Goal: Task Accomplishment & Management: Use online tool/utility

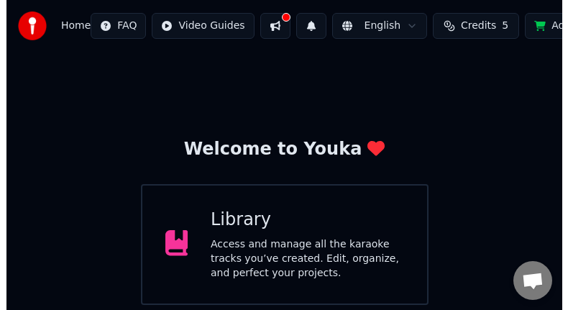
scroll to position [140, 0]
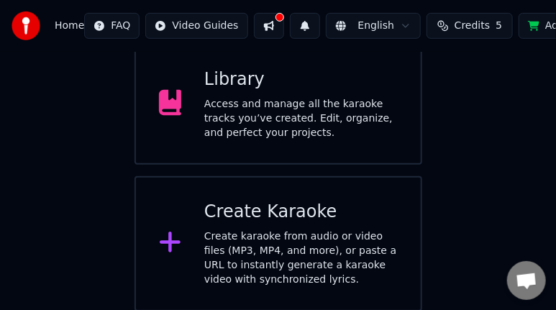
click at [169, 244] on icon at bounding box center [170, 242] width 21 height 21
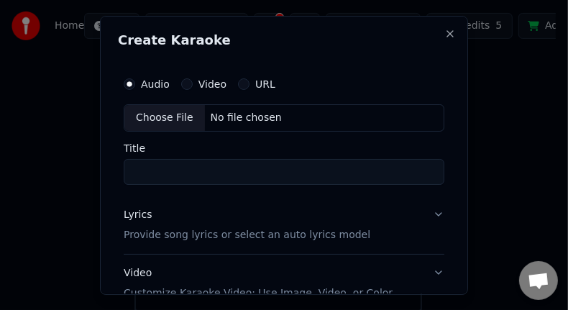
click at [155, 120] on div "Choose File" at bounding box center [164, 118] width 80 height 26
type input "**********"
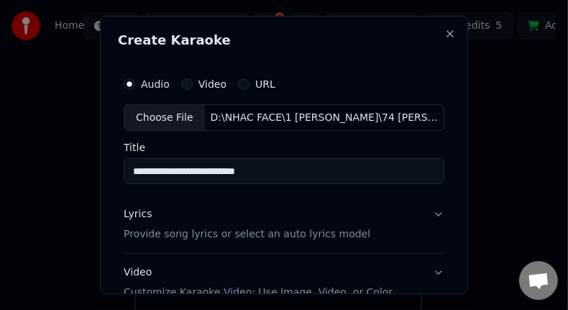
click at [275, 234] on p "Provide song lyrics or select an auto lyrics model" at bounding box center [247, 235] width 247 height 14
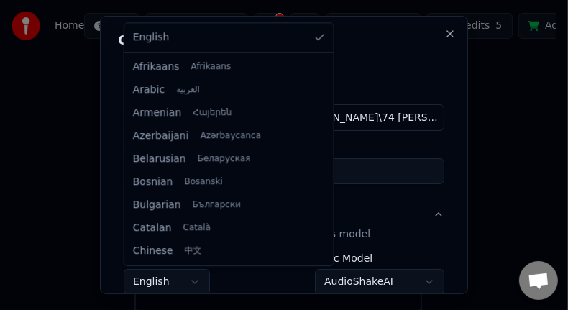
click at [193, 282] on body "**********" at bounding box center [278, 85] width 556 height 451
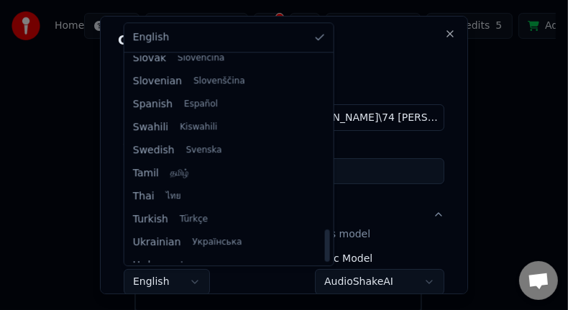
scroll to position [1103, 0]
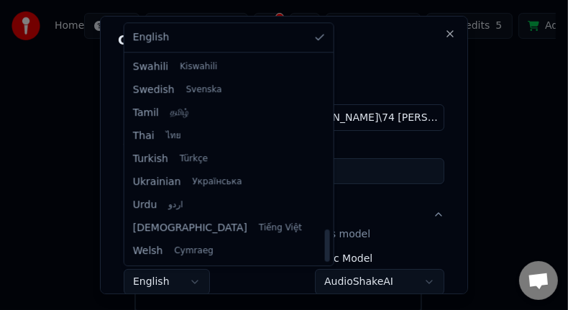
drag, startPoint x: 282, startPoint y: 65, endPoint x: 301, endPoint y: 268, distance: 203.5
click at [325, 262] on div at bounding box center [327, 245] width 5 height 32
select select "**"
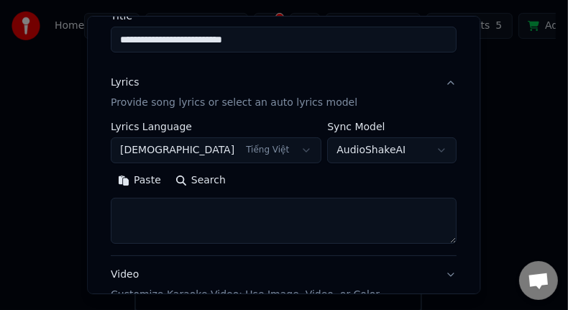
scroll to position [136, 0]
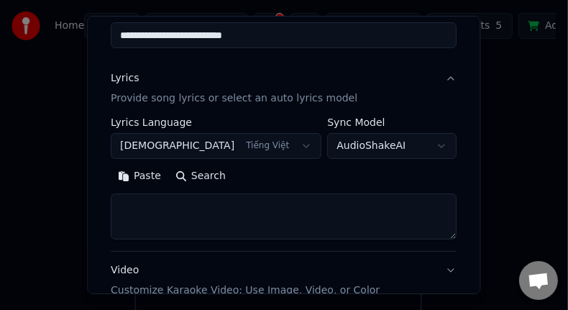
click at [302, 214] on textarea at bounding box center [284, 217] width 346 height 46
paste textarea "**********"
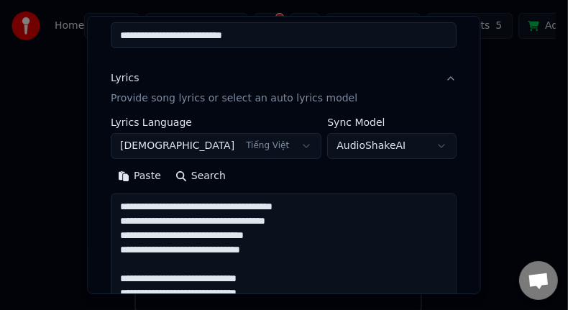
scroll to position [377, 0]
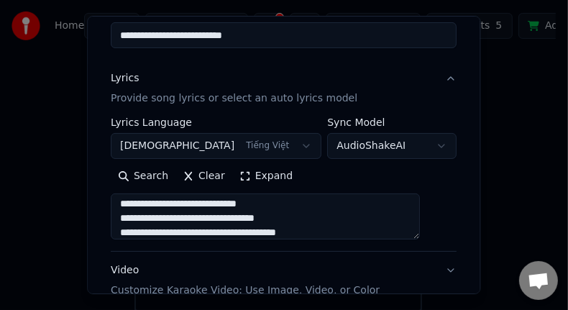
type textarea "**********"
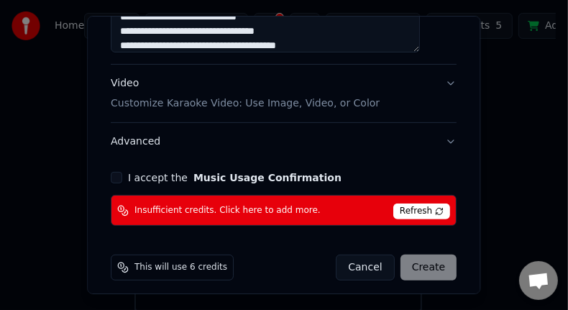
scroll to position [328, 0]
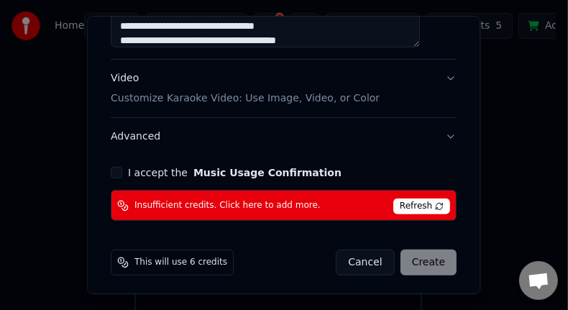
click at [235, 97] on p "Customize Karaoke Video: Use Image, Video, or Color" at bounding box center [245, 98] width 269 height 14
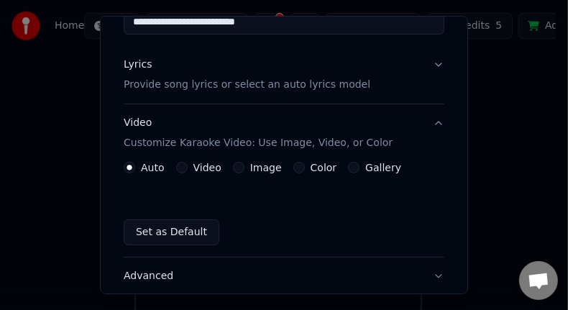
scroll to position [153, 0]
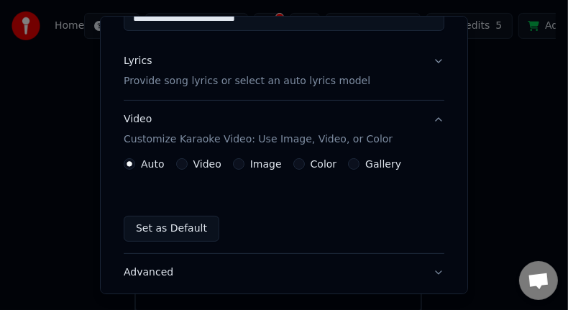
click at [206, 165] on label "Video" at bounding box center [207, 164] width 28 height 10
click at [188, 165] on button "Video" at bounding box center [181, 163] width 11 height 11
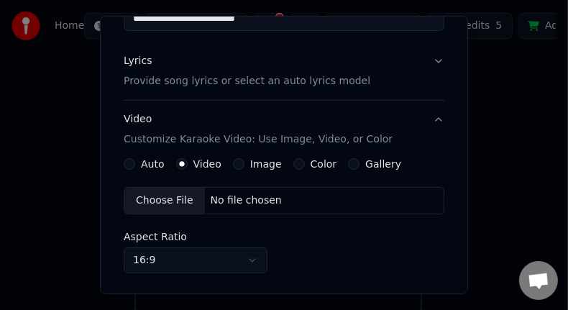
click at [171, 201] on div "Choose File" at bounding box center [164, 201] width 80 height 26
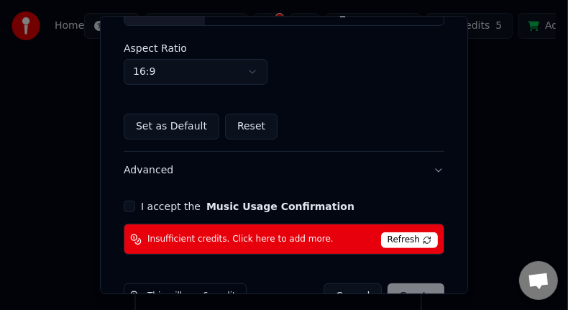
scroll to position [351, 0]
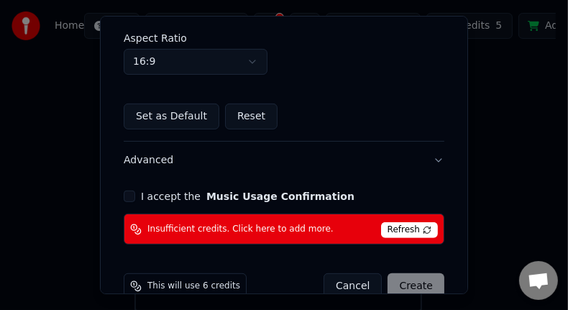
click at [126, 196] on button "I accept the Music Usage Confirmation" at bounding box center [129, 195] width 11 height 11
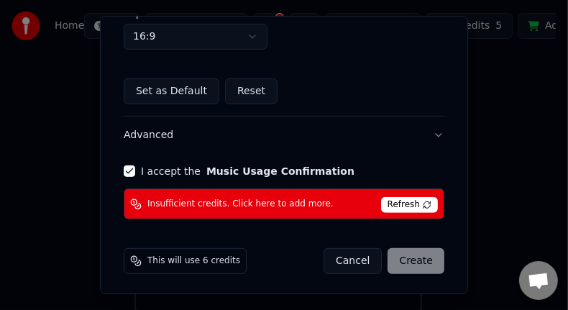
click at [401, 255] on div "Cancel Create" at bounding box center [383, 261] width 121 height 26
click at [389, 201] on span "Refresh" at bounding box center [409, 205] width 57 height 16
click at [405, 256] on div "Cancel Create" at bounding box center [383, 261] width 121 height 26
click at [395, 200] on span "Refresh" at bounding box center [409, 205] width 57 height 16
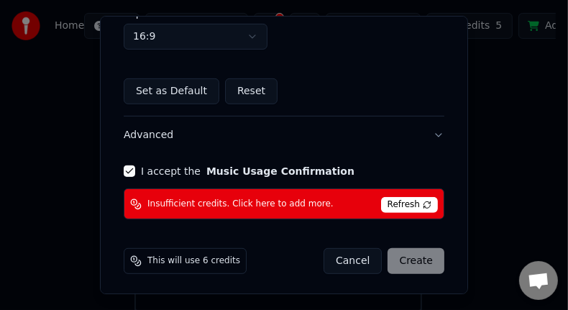
click at [426, 130] on button "Advanced" at bounding box center [284, 134] width 321 height 37
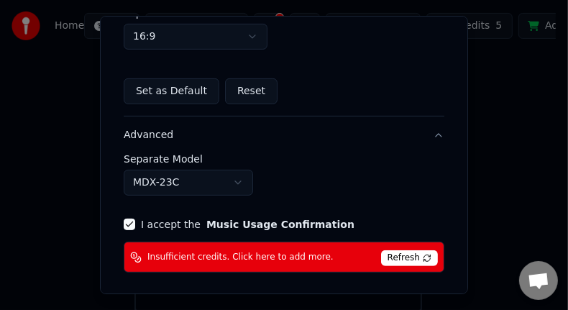
scroll to position [249, 0]
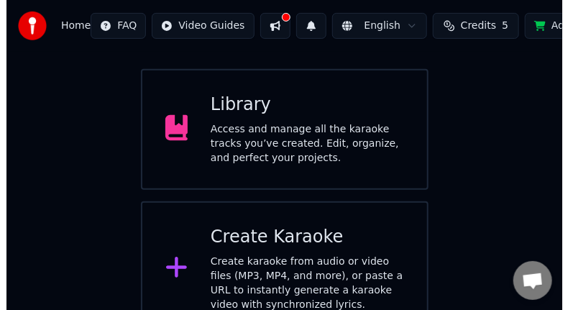
scroll to position [140, 0]
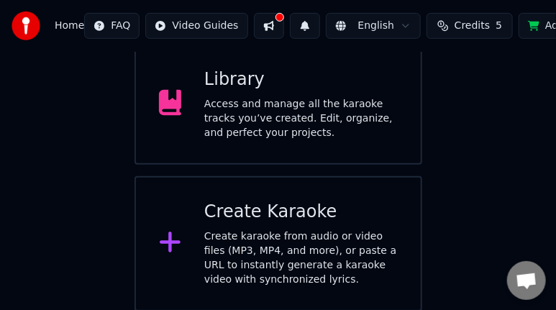
click at [170, 242] on icon at bounding box center [170, 242] width 21 height 21
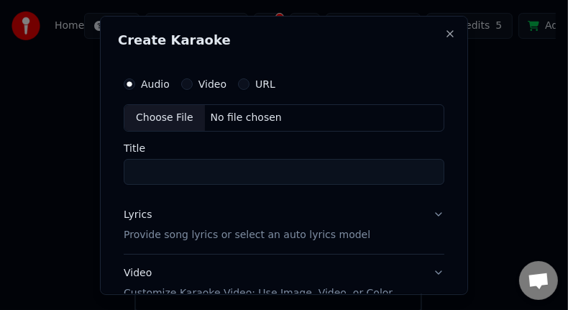
click at [159, 116] on div "Choose File" at bounding box center [164, 118] width 80 height 26
type input "**********"
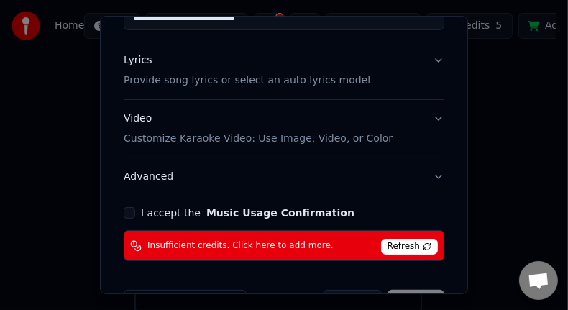
scroll to position [155, 0]
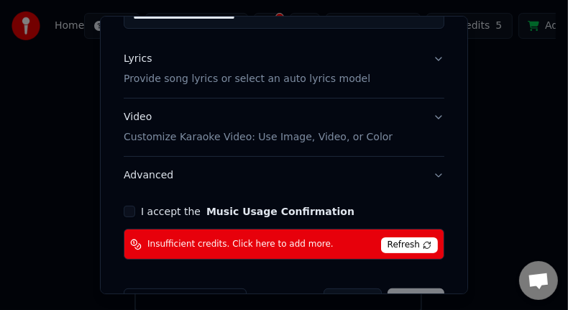
click at [295, 80] on p "Provide song lyrics or select an auto lyrics model" at bounding box center [247, 80] width 247 height 14
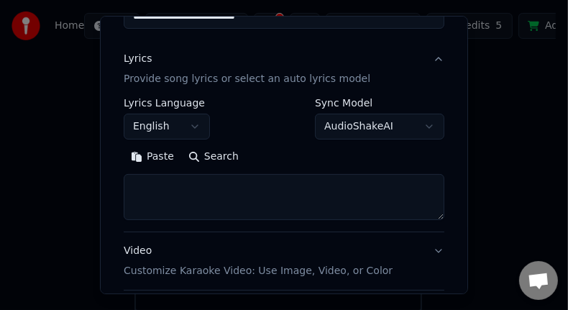
click at [198, 128] on body "**********" at bounding box center [278, 85] width 556 height 451
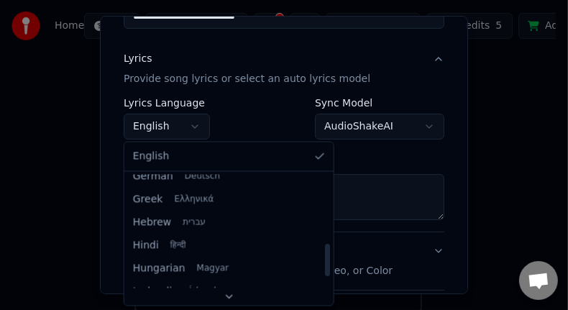
scroll to position [529, 0]
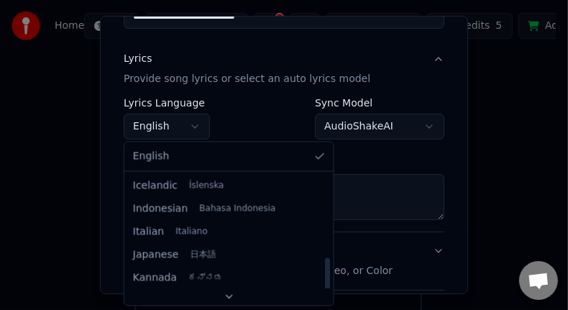
drag, startPoint x: 284, startPoint y: 180, endPoint x: 296, endPoint y: 264, distance: 84.3
click at [325, 264] on div at bounding box center [327, 274] width 5 height 32
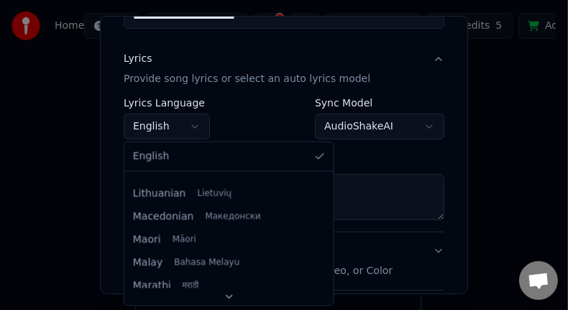
scroll to position [765, 0]
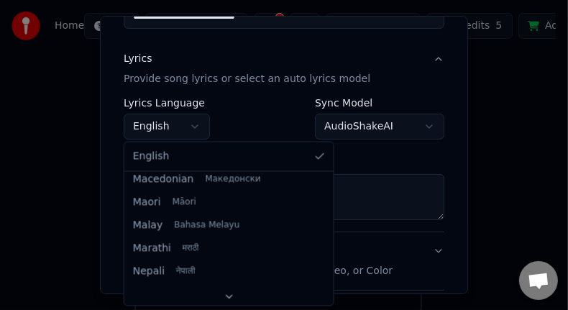
drag, startPoint x: 283, startPoint y: 260, endPoint x: 290, endPoint y: 297, distance: 37.4
click at [325, 297] on div at bounding box center [327, 309] width 5 height 32
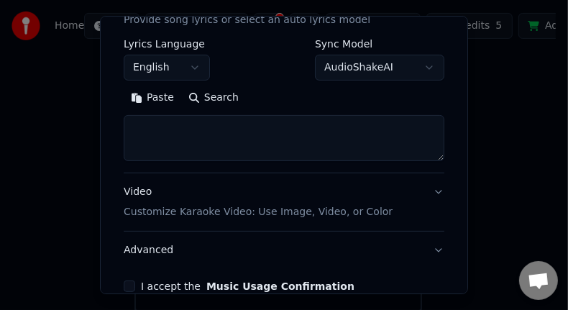
scroll to position [218, 0]
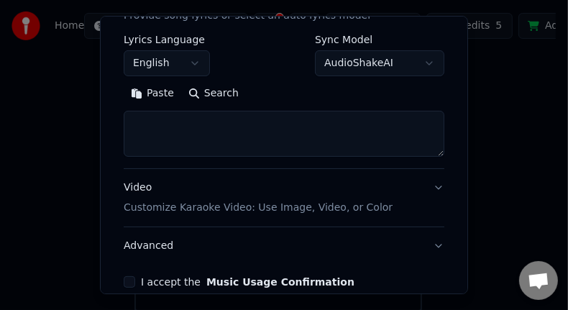
drag, startPoint x: 461, startPoint y: 153, endPoint x: 465, endPoint y: 179, distance: 26.2
click at [465, 179] on body "**********" at bounding box center [278, 85] width 556 height 451
click at [195, 65] on body "**********" at bounding box center [278, 85] width 556 height 451
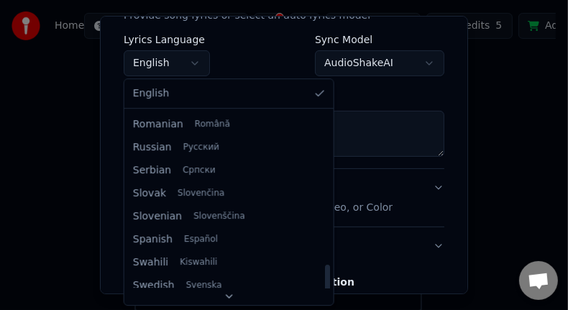
scroll to position [974, 0]
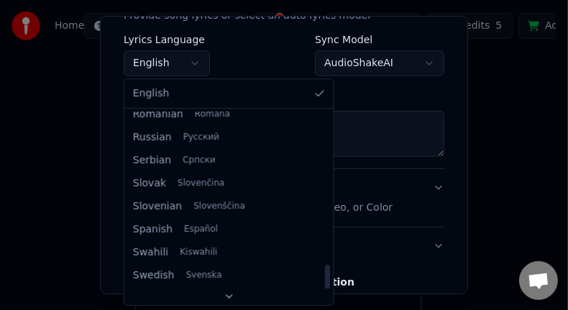
drag, startPoint x: 281, startPoint y: 123, endPoint x: 295, endPoint y: 276, distance: 153.7
click at [325, 276] on div at bounding box center [327, 280] width 5 height 32
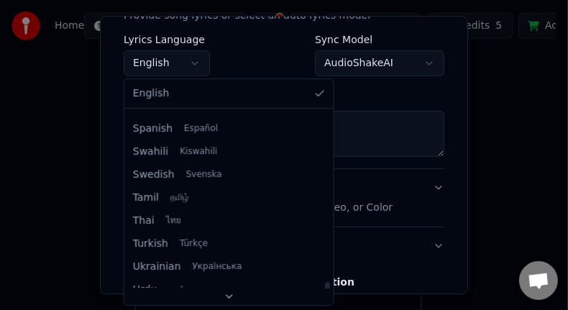
scroll to position [1082, 0]
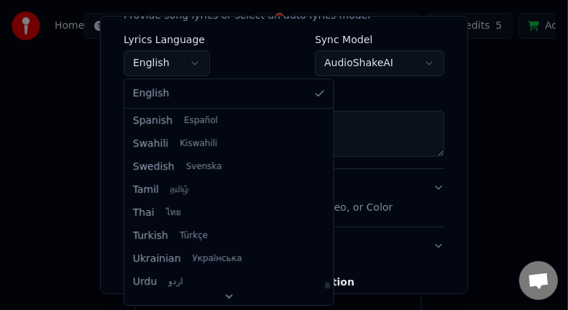
drag, startPoint x: 282, startPoint y: 272, endPoint x: 283, endPoint y: 288, distance: 16.6
click at [325, 288] on div at bounding box center [327, 298] width 5 height 32
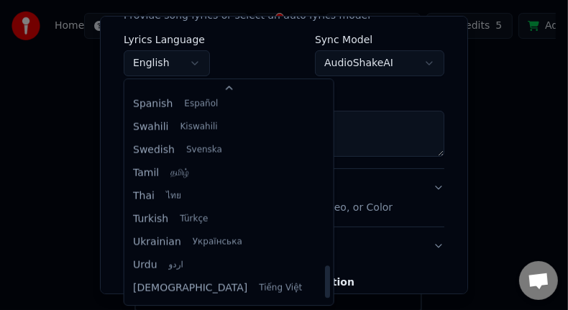
scroll to position [33, 0]
select select "**"
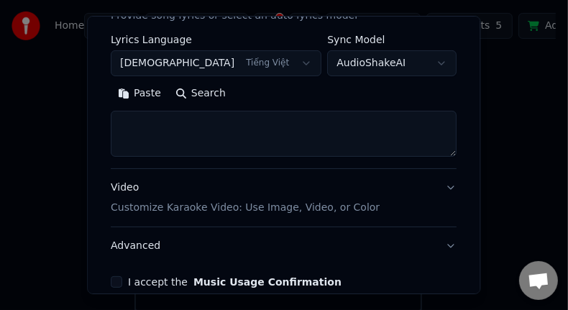
click at [213, 132] on textarea at bounding box center [284, 134] width 346 height 46
paste textarea "**********"
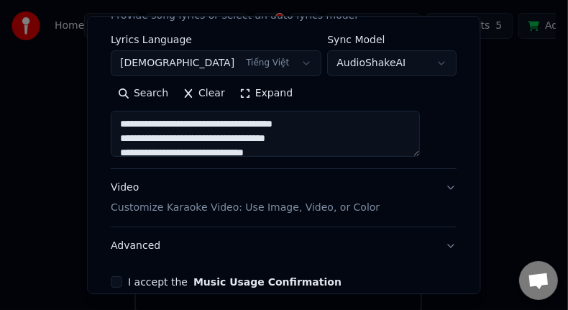
scroll to position [377, 0]
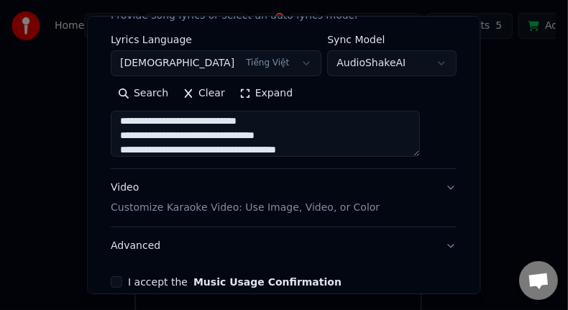
type textarea "**********"
click at [243, 208] on p "Customize Karaoke Video: Use Image, Video, or Color" at bounding box center [245, 208] width 269 height 14
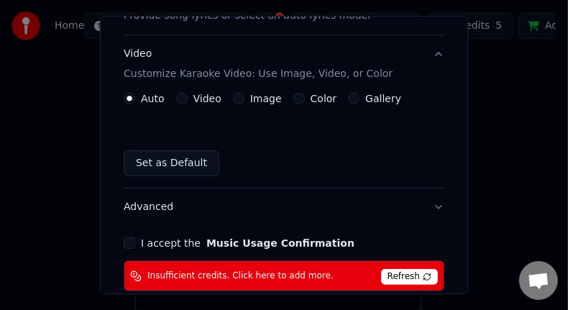
click at [395, 275] on span "Refresh" at bounding box center [409, 277] width 57 height 16
click at [198, 97] on label "Video" at bounding box center [207, 98] width 28 height 10
click at [188, 97] on button "Video" at bounding box center [181, 98] width 11 height 11
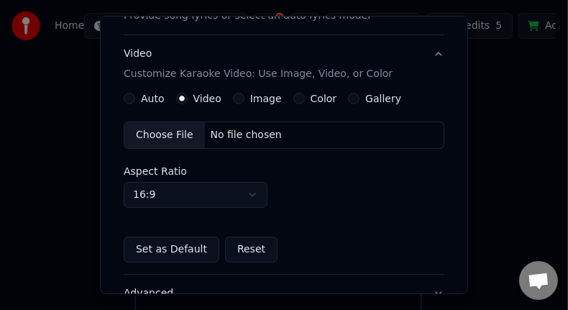
click at [152, 137] on div "Choose File" at bounding box center [164, 135] width 80 height 26
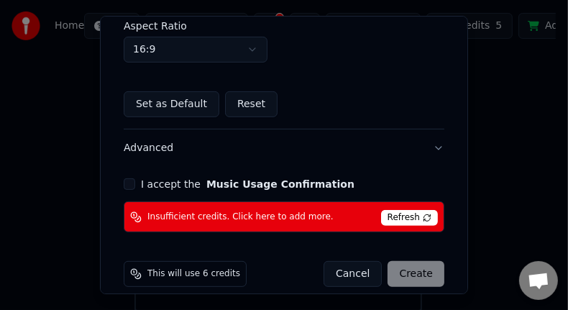
scroll to position [365, 0]
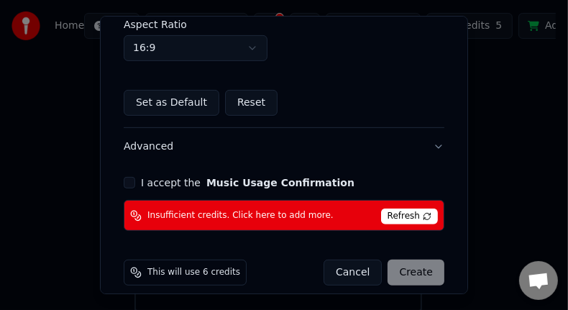
click at [233, 103] on button "Reset" at bounding box center [251, 103] width 52 height 26
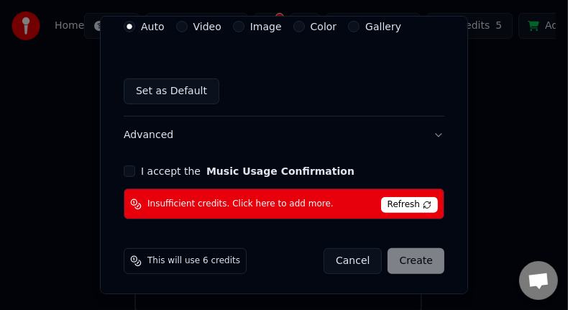
click at [126, 167] on button "I accept the Music Usage Confirmation" at bounding box center [129, 170] width 11 height 11
click at [184, 200] on span "Insufficient credits. Click here to add more." at bounding box center [240, 203] width 186 height 11
click at [244, 200] on span "Insufficient credits. Click here to add more." at bounding box center [240, 203] width 186 height 11
click at [297, 200] on span "Insufficient credits. Click here to add more." at bounding box center [240, 203] width 186 height 11
click at [395, 200] on span "Refresh" at bounding box center [409, 205] width 57 height 16
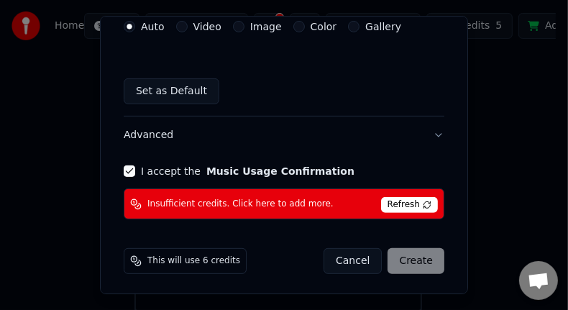
click at [395, 200] on span "Refresh" at bounding box center [409, 205] width 57 height 16
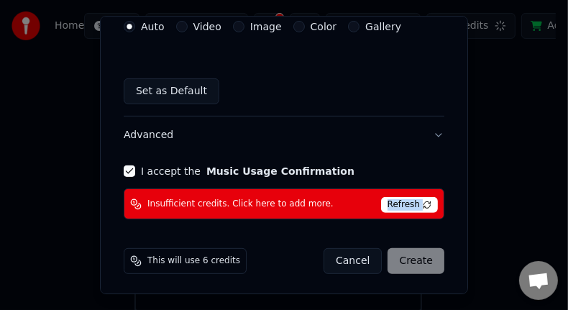
click at [395, 200] on span "Refresh" at bounding box center [409, 205] width 57 height 16
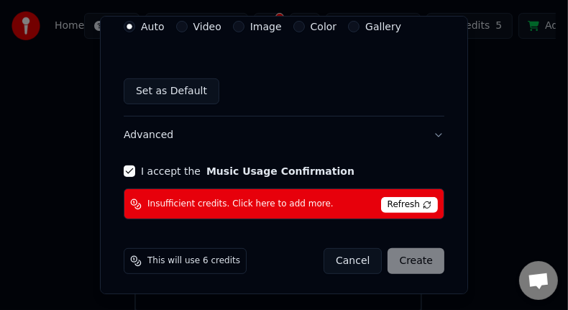
click at [412, 257] on div "Cancel Create" at bounding box center [383, 261] width 121 height 26
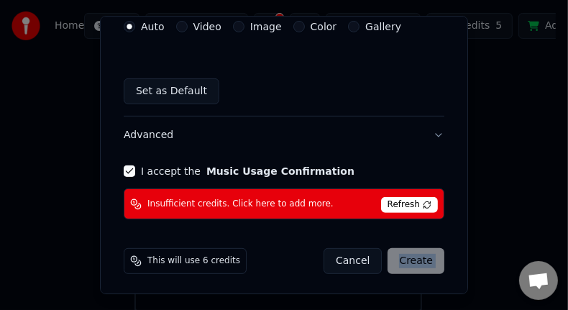
click at [390, 255] on div "Cancel Create" at bounding box center [383, 261] width 121 height 26
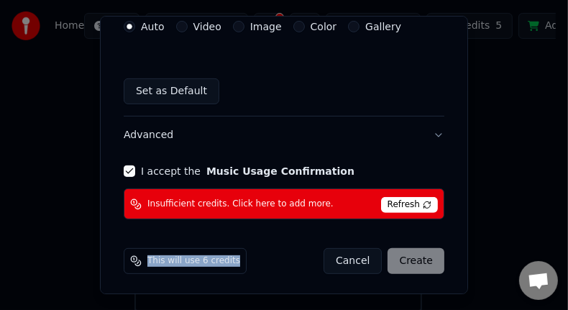
drag, startPoint x: 147, startPoint y: 257, endPoint x: 229, endPoint y: 260, distance: 82.0
click at [229, 260] on div "This will use 6 credits" at bounding box center [185, 261] width 123 height 26
copy span "This will use 6 credits"
